Goal: Check status: Check status

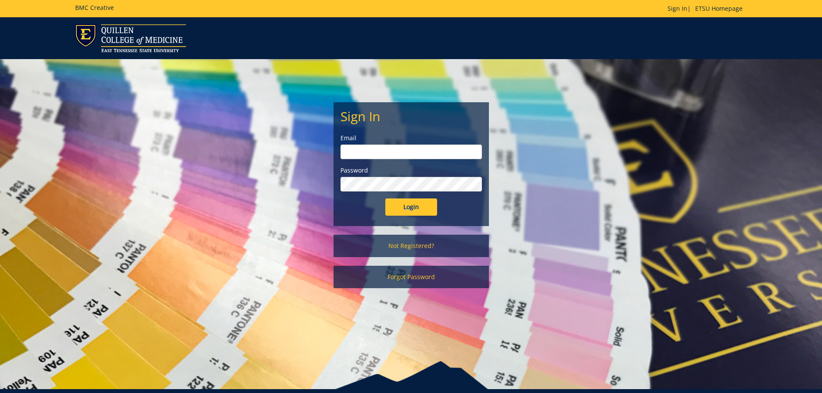
click at [383, 154] on input "email" at bounding box center [410, 151] width 141 height 15
type input "lucascp@etsu.edu"
click at [385, 198] on input "Login" at bounding box center [411, 206] width 52 height 17
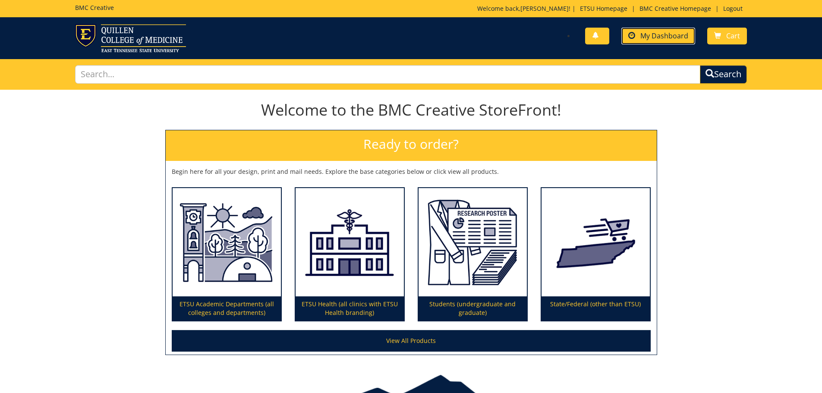
click at [654, 30] on link "My Dashboard" at bounding box center [658, 36] width 74 height 17
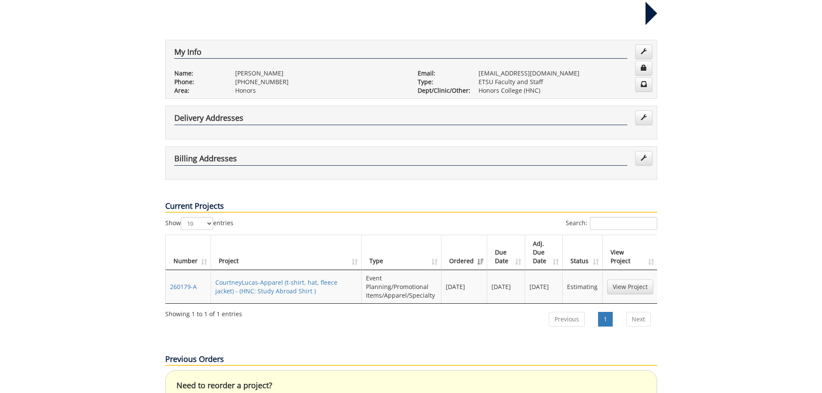
scroll to position [173, 0]
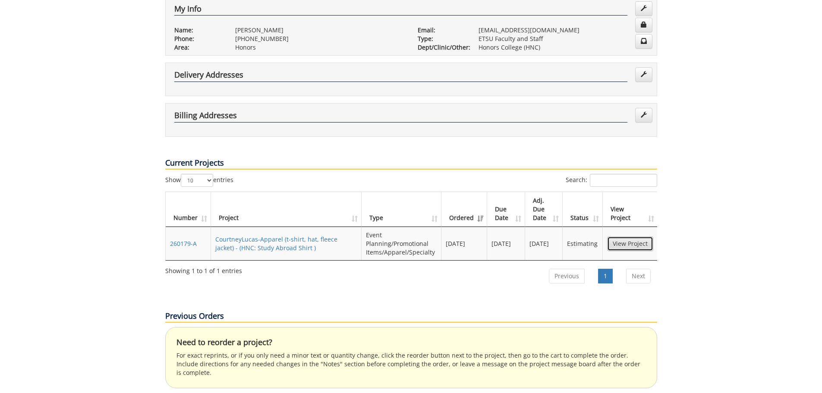
click at [621, 236] on link "View Project" at bounding box center [630, 243] width 46 height 15
